Goal: Transaction & Acquisition: Purchase product/service

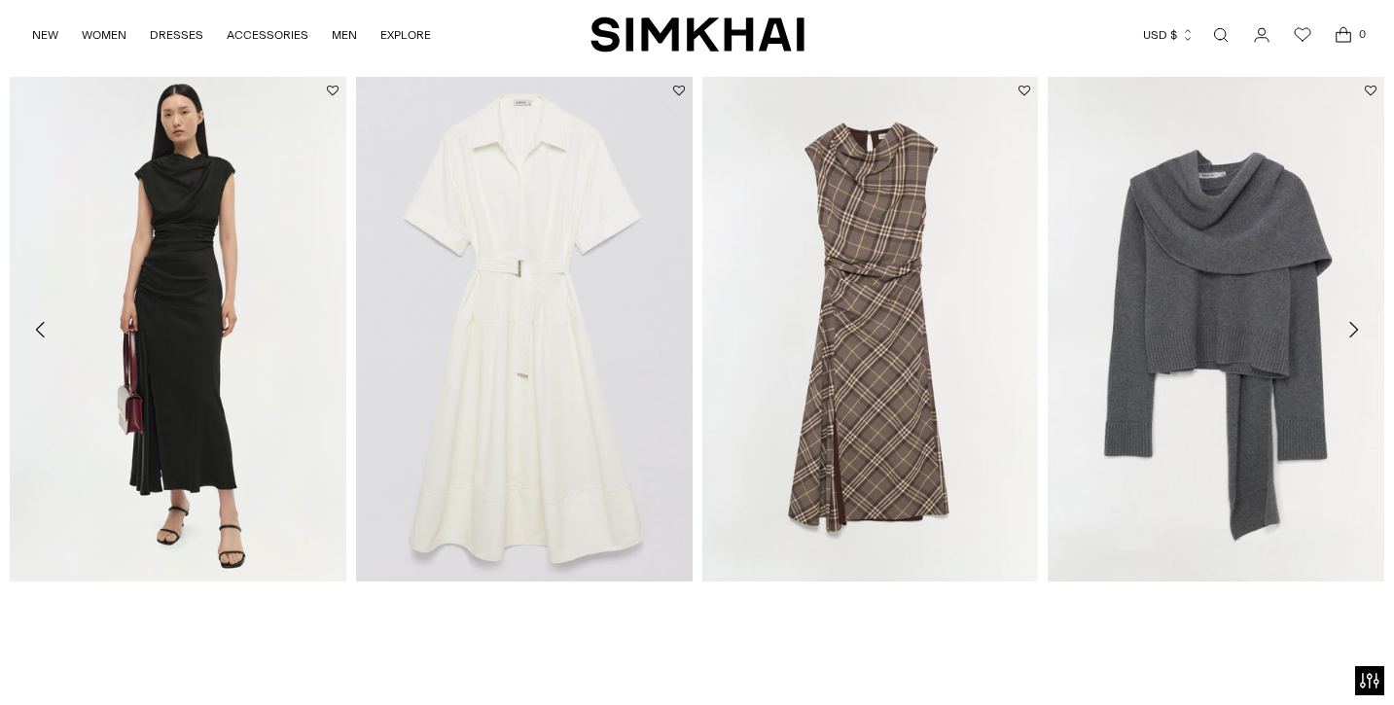
scroll to position [2919, 0]
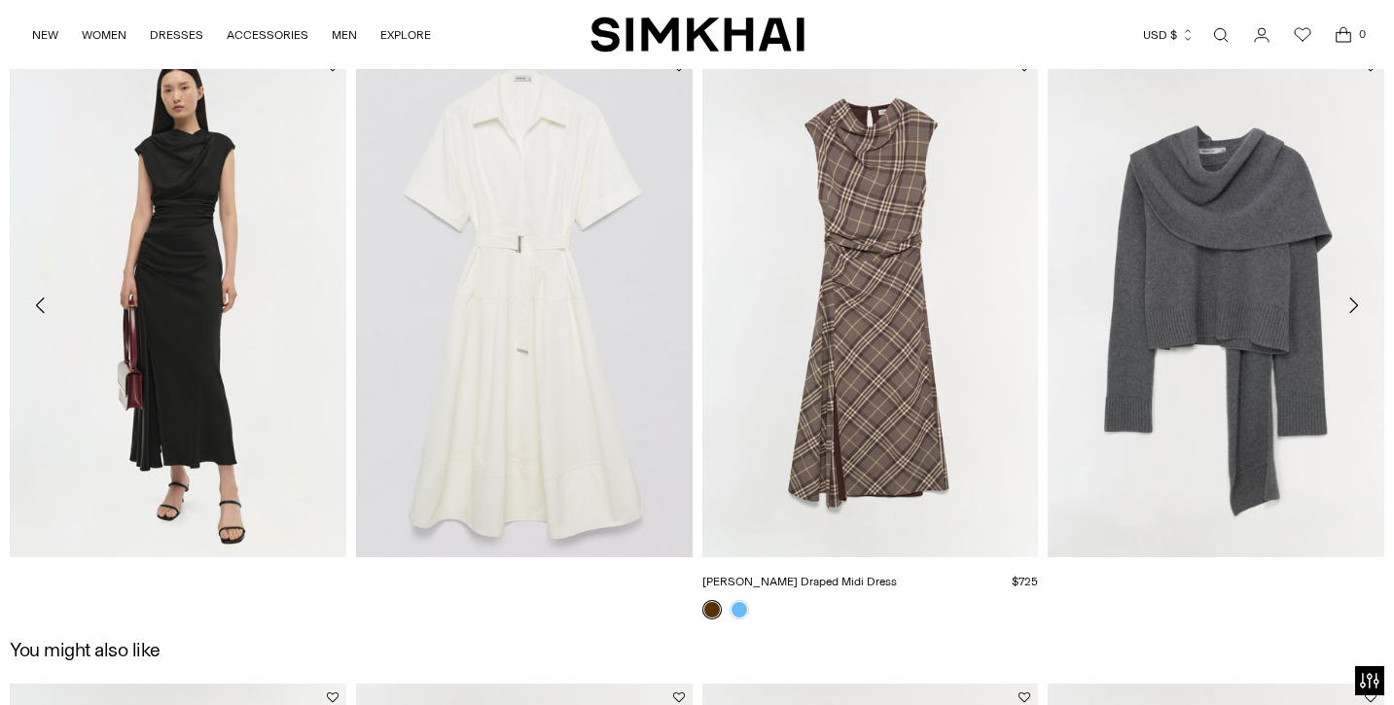
click at [821, 333] on div "Burke Draped Midi Dress $725 Unit price / per" at bounding box center [871, 336] width 337 height 567
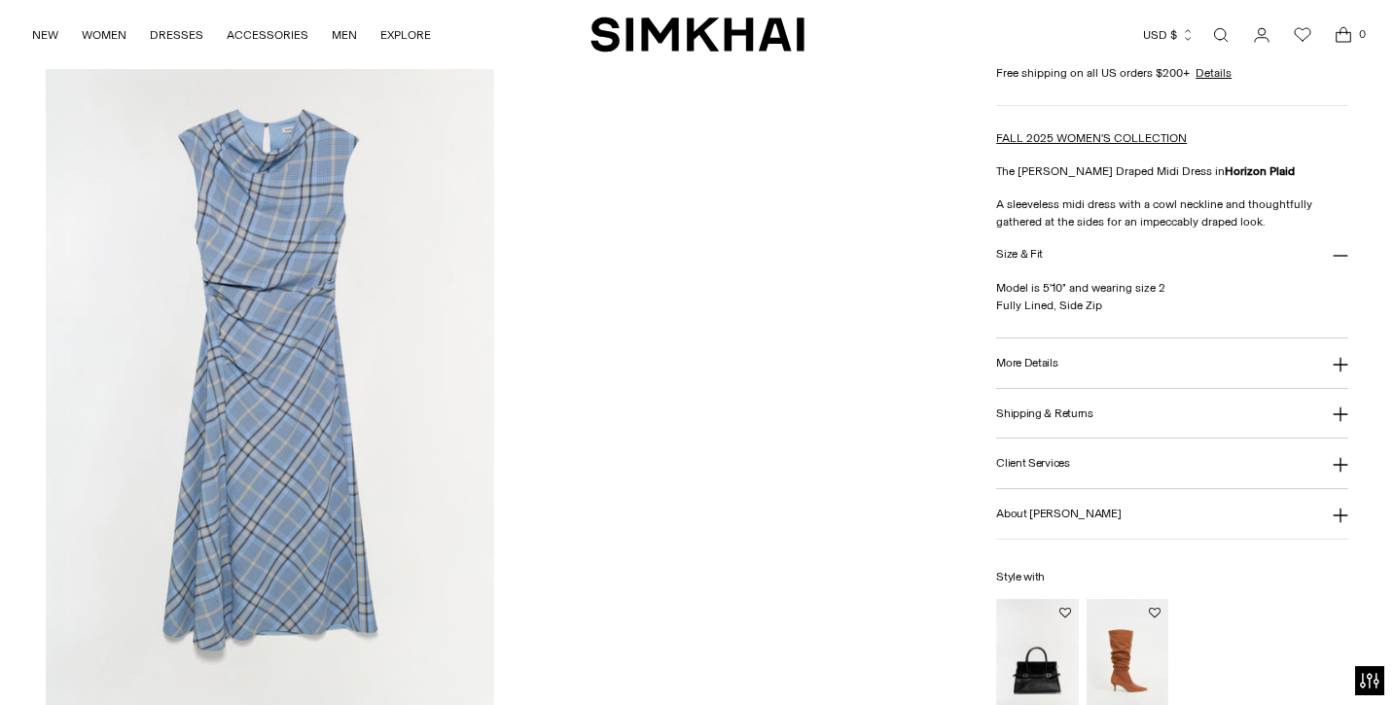
scroll to position [2134, 0]
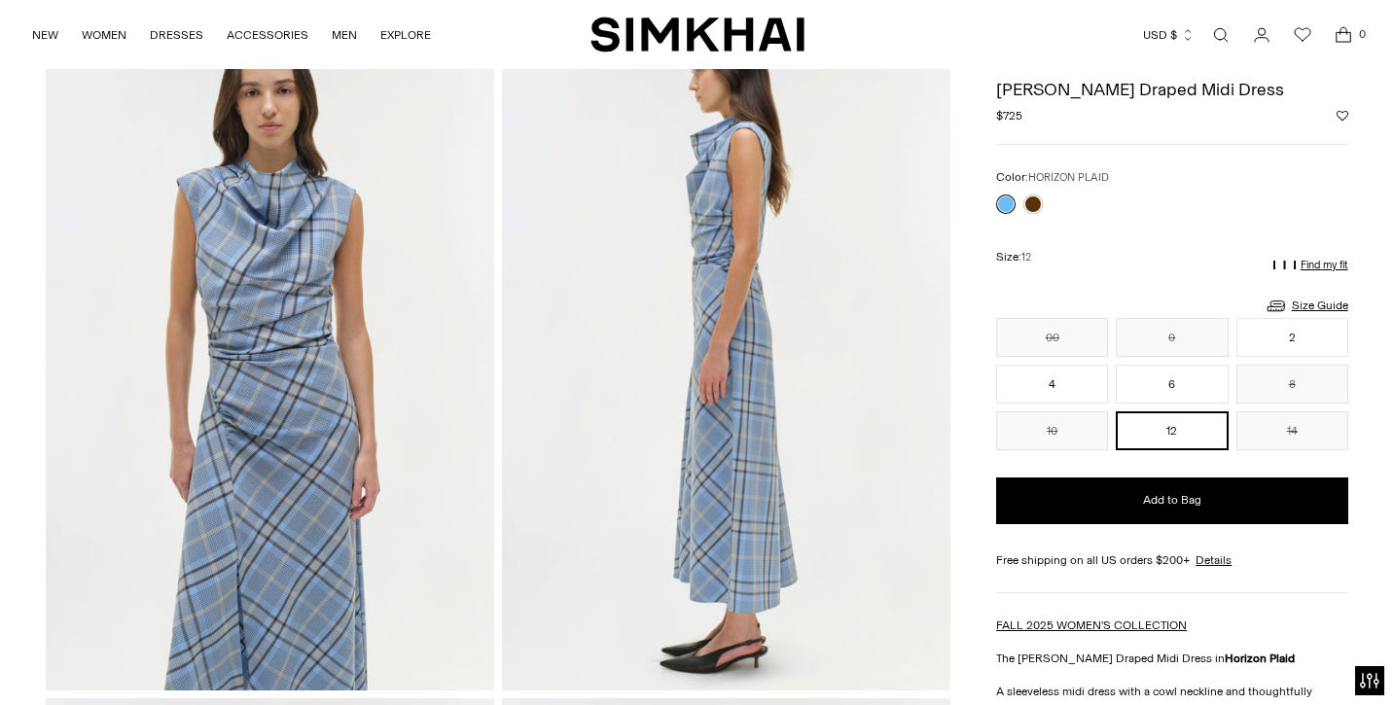
scroll to position [801, 0]
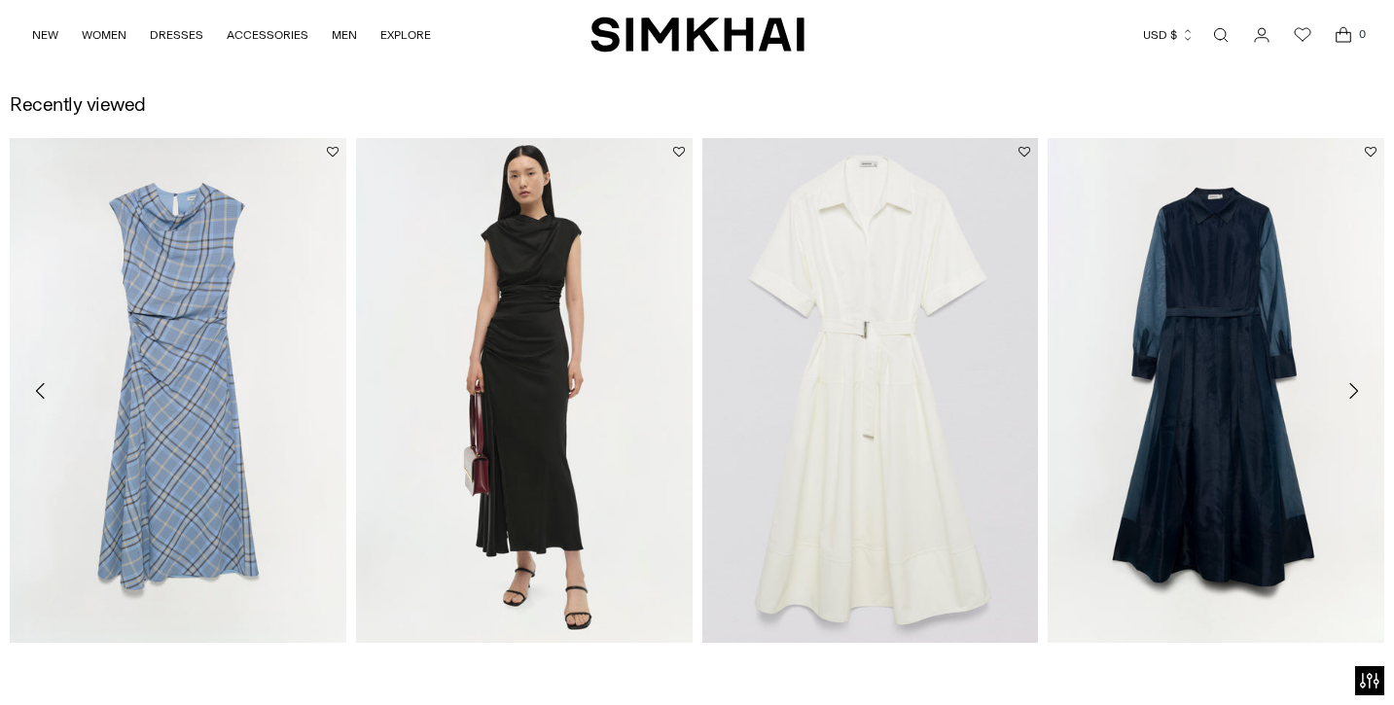
scroll to position [1142, 0]
